Goal: Task Accomplishment & Management: Manage account settings

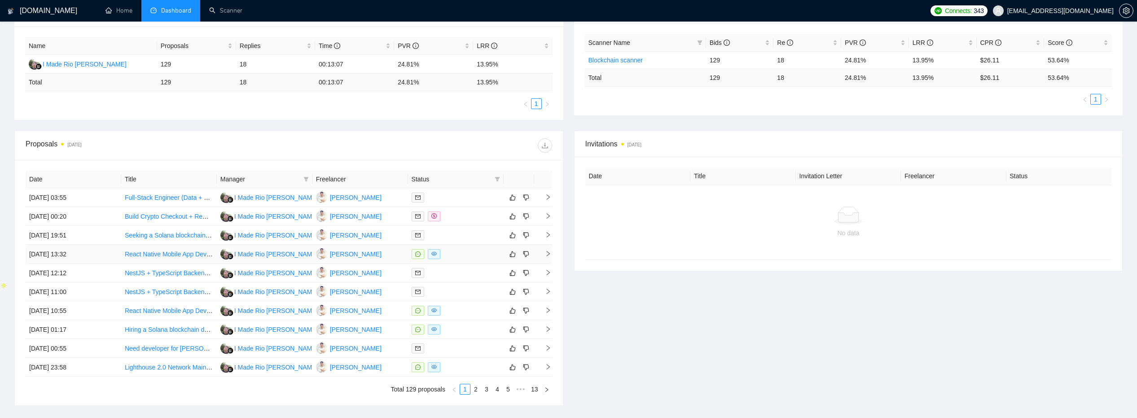
scroll to position [99, 0]
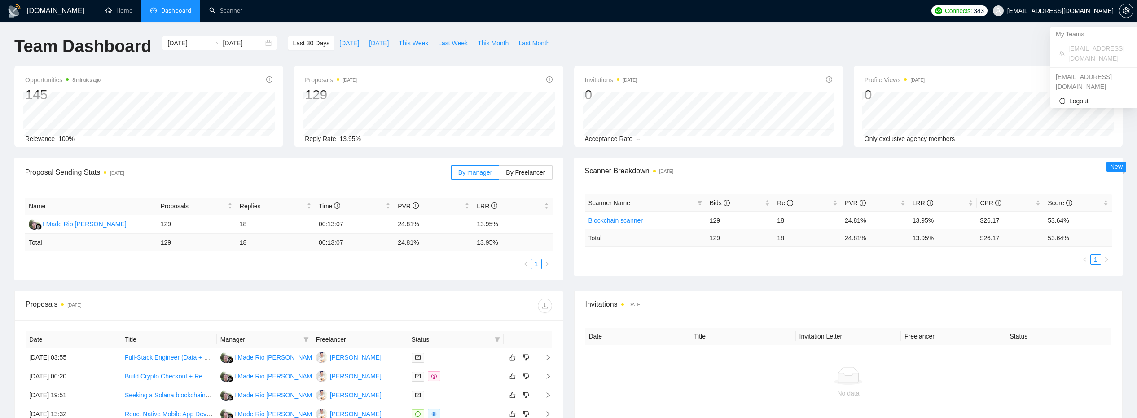
click at [1095, 16] on span "[EMAIL_ADDRESS][DOMAIN_NAME]" at bounding box center [1052, 10] width 131 height 29
click at [1081, 70] on div "[EMAIL_ADDRESS][DOMAIN_NAME]" at bounding box center [1093, 82] width 87 height 24
click at [1123, 13] on icon "setting" at bounding box center [1125, 10] width 7 height 7
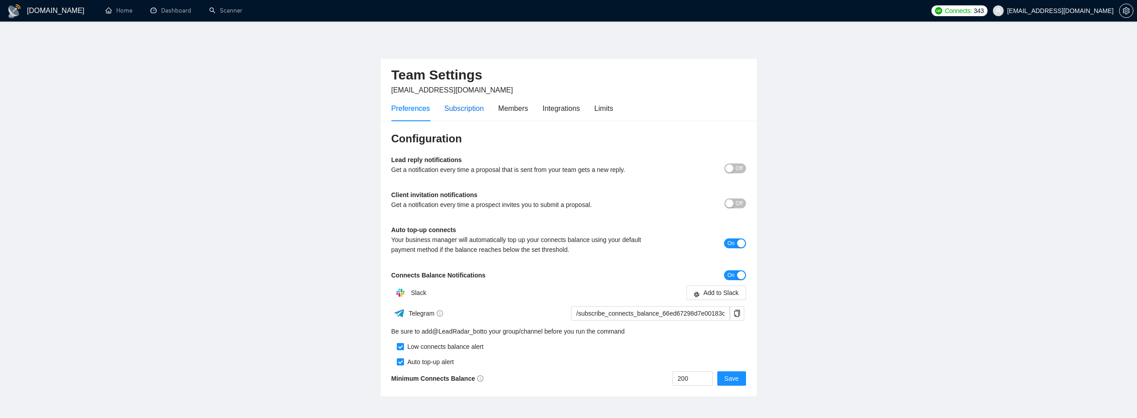
click at [460, 105] on div "Subscription" at bounding box center [463, 108] width 39 height 11
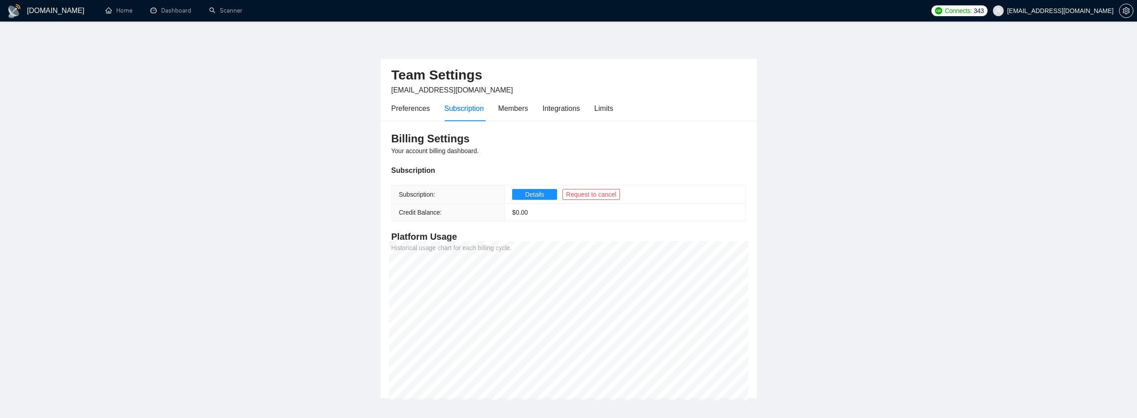
click at [492, 113] on div "Preferences Subscription Members Integrations Limits" at bounding box center [502, 109] width 222 height 26
click at [508, 110] on div "Members" at bounding box center [513, 108] width 30 height 11
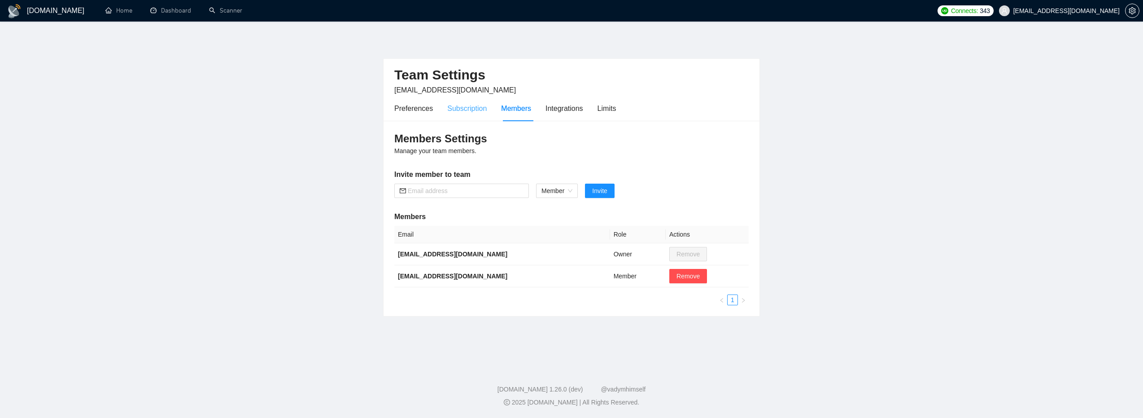
click at [462, 117] on div "Subscription" at bounding box center [466, 109] width 39 height 26
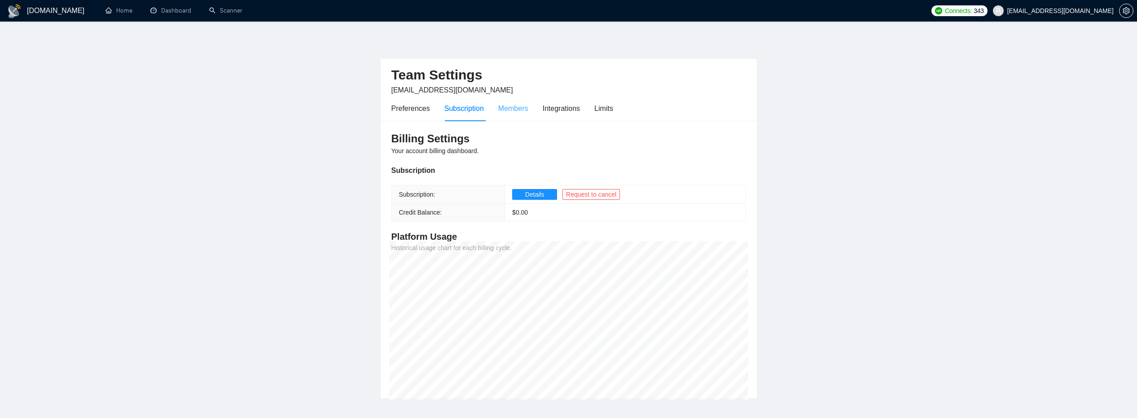
click at [516, 114] on div "Members" at bounding box center [513, 109] width 30 height 26
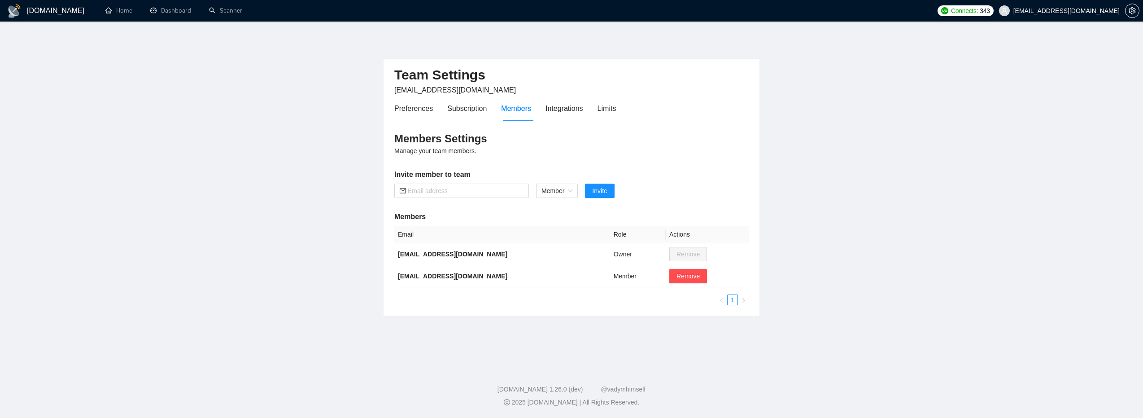
click at [536, 114] on div "Preferences Subscription Members Integrations Limits" at bounding box center [505, 109] width 222 height 26
click at [562, 111] on div "Integrations" at bounding box center [565, 108] width 38 height 11
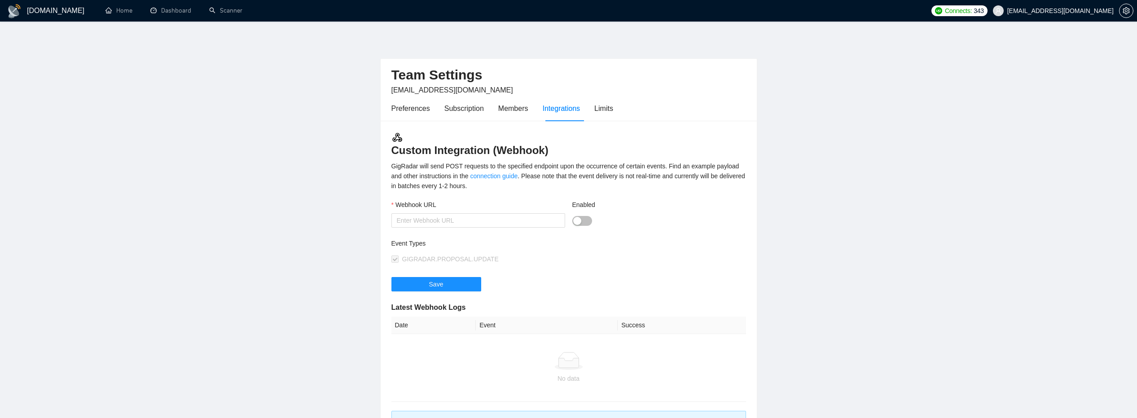
click at [596, 116] on div "Preferences Subscription Members Integrations Limits" at bounding box center [502, 109] width 222 height 26
click at [599, 114] on div "Limits" at bounding box center [603, 109] width 19 height 26
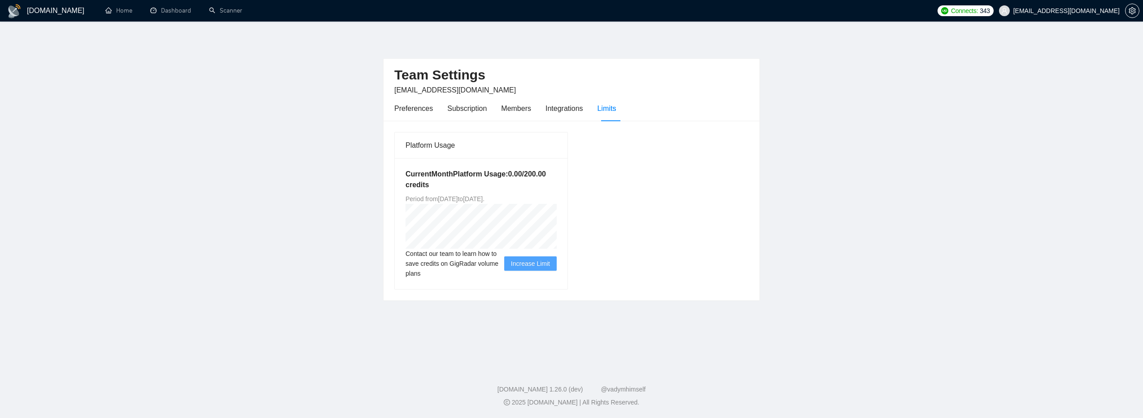
click at [523, 173] on h5 "Current Month Platform Usage: 0.00 / 200.00 credits" at bounding box center [481, 180] width 151 height 22
click at [408, 105] on div "Preferences" at bounding box center [413, 108] width 39 height 11
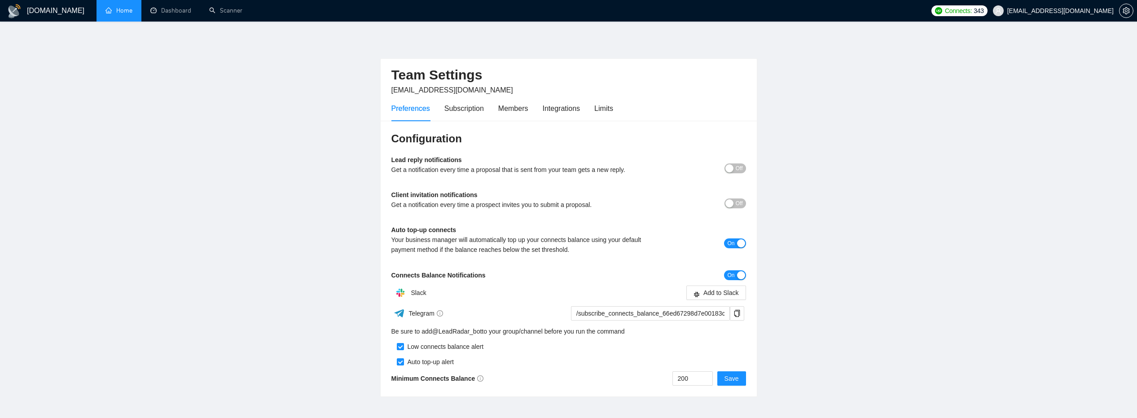
click at [122, 7] on link "Home" at bounding box center [118, 11] width 27 height 8
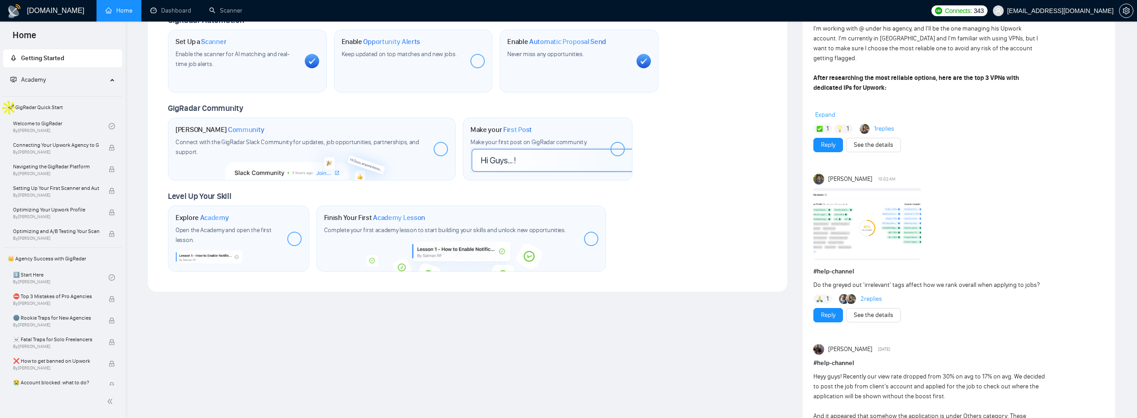
scroll to position [35, 0]
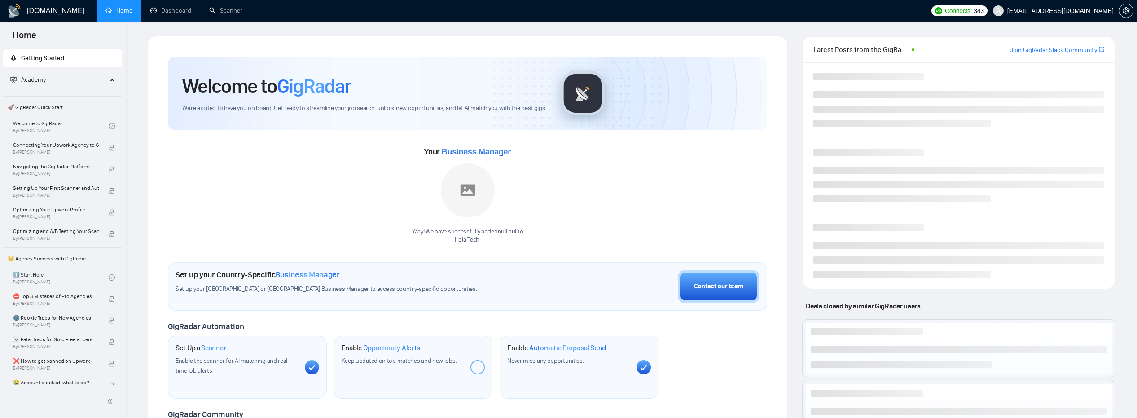
scroll to position [35, 0]
